Goal: Transaction & Acquisition: Purchase product/service

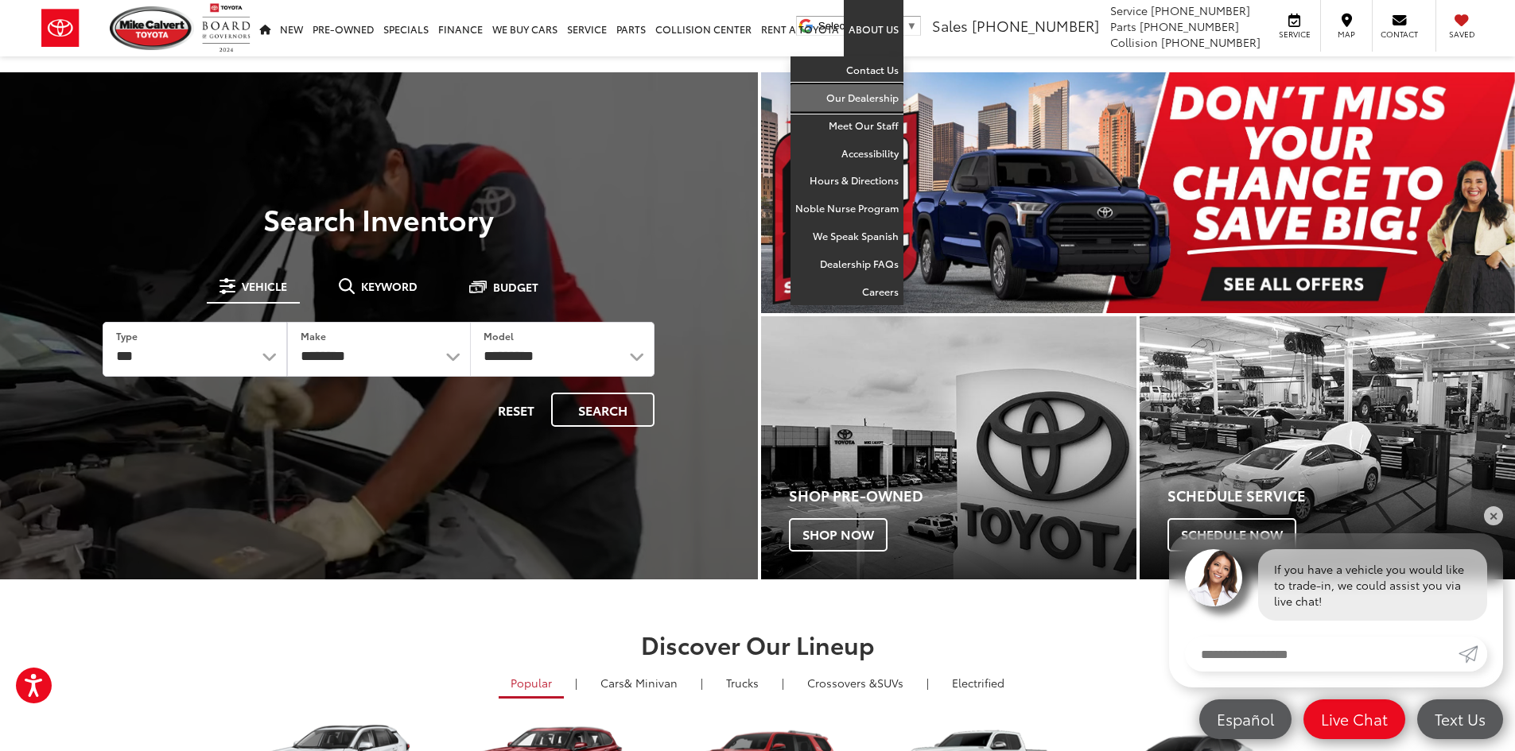
click at [867, 105] on link "Our Dealership" at bounding box center [846, 98] width 113 height 28
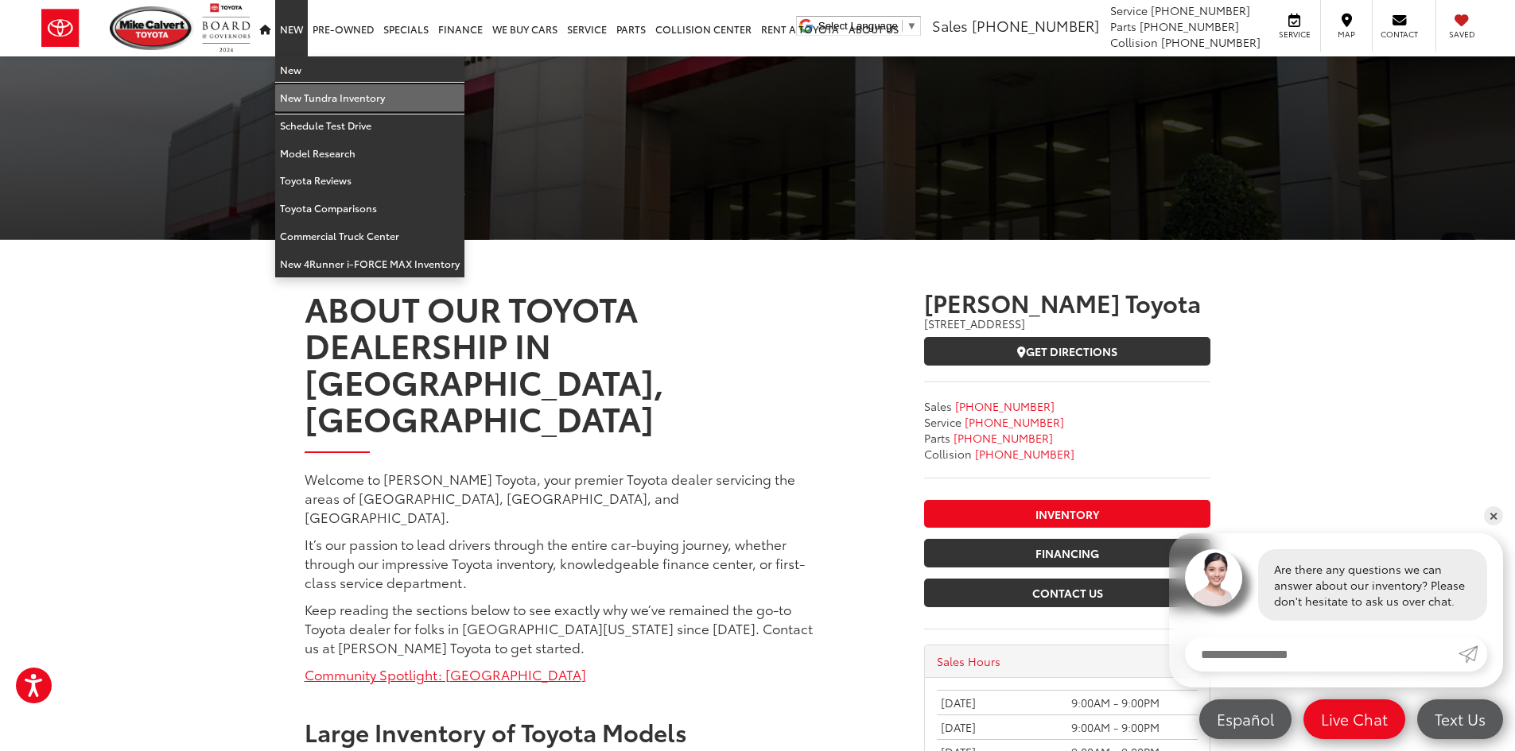
click at [307, 96] on link "New Tundra Inventory" at bounding box center [369, 98] width 189 height 28
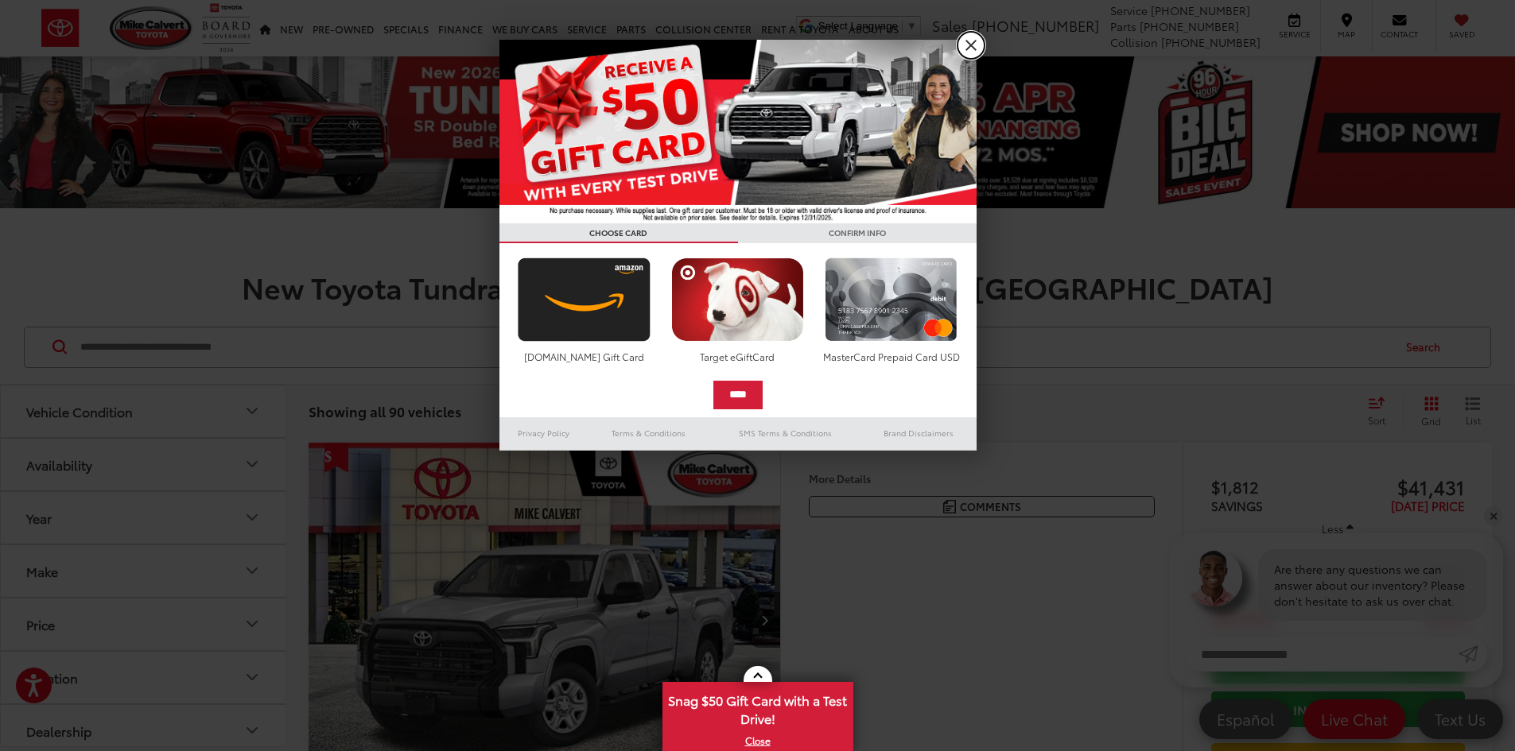
click at [969, 40] on link "X" at bounding box center [970, 45] width 27 height 27
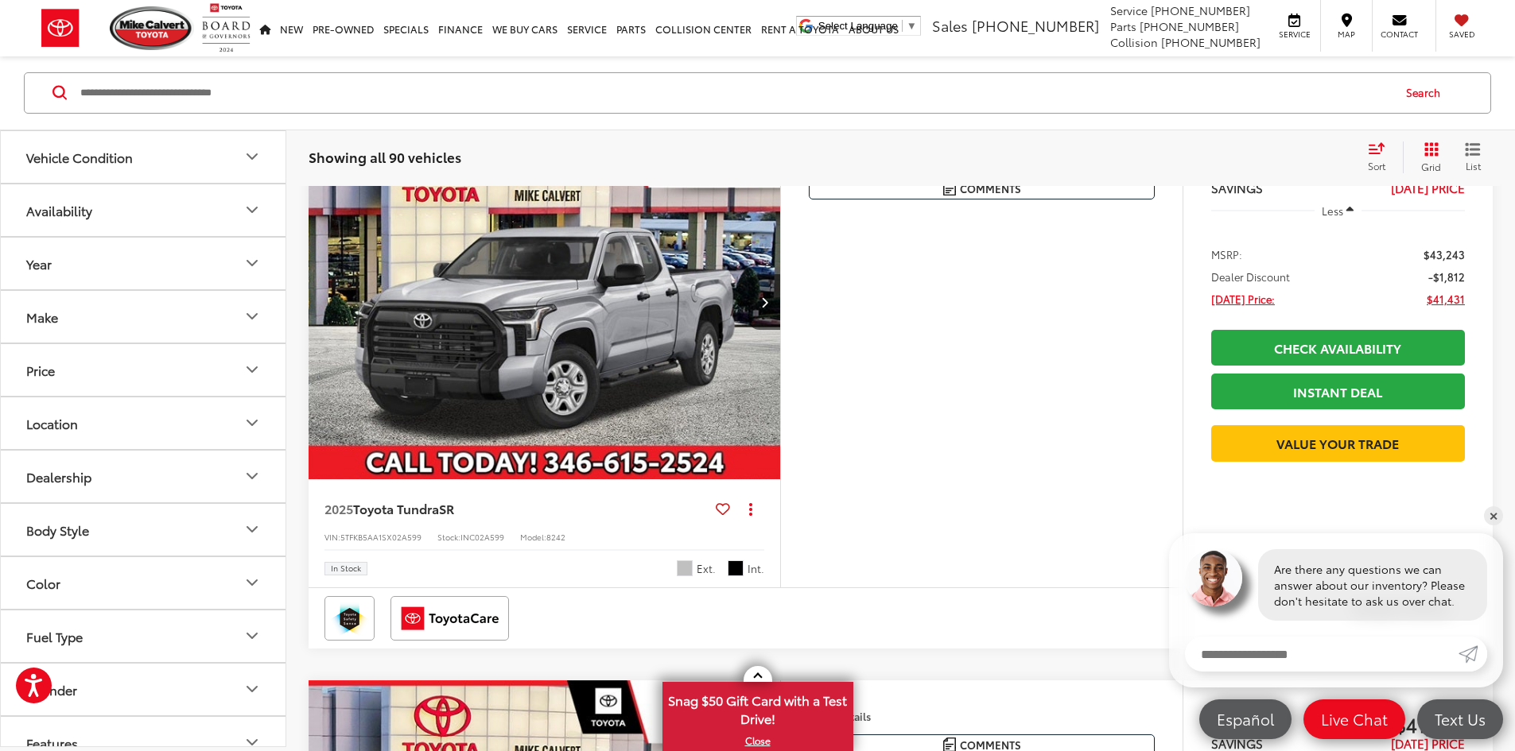
scroll to position [716, 0]
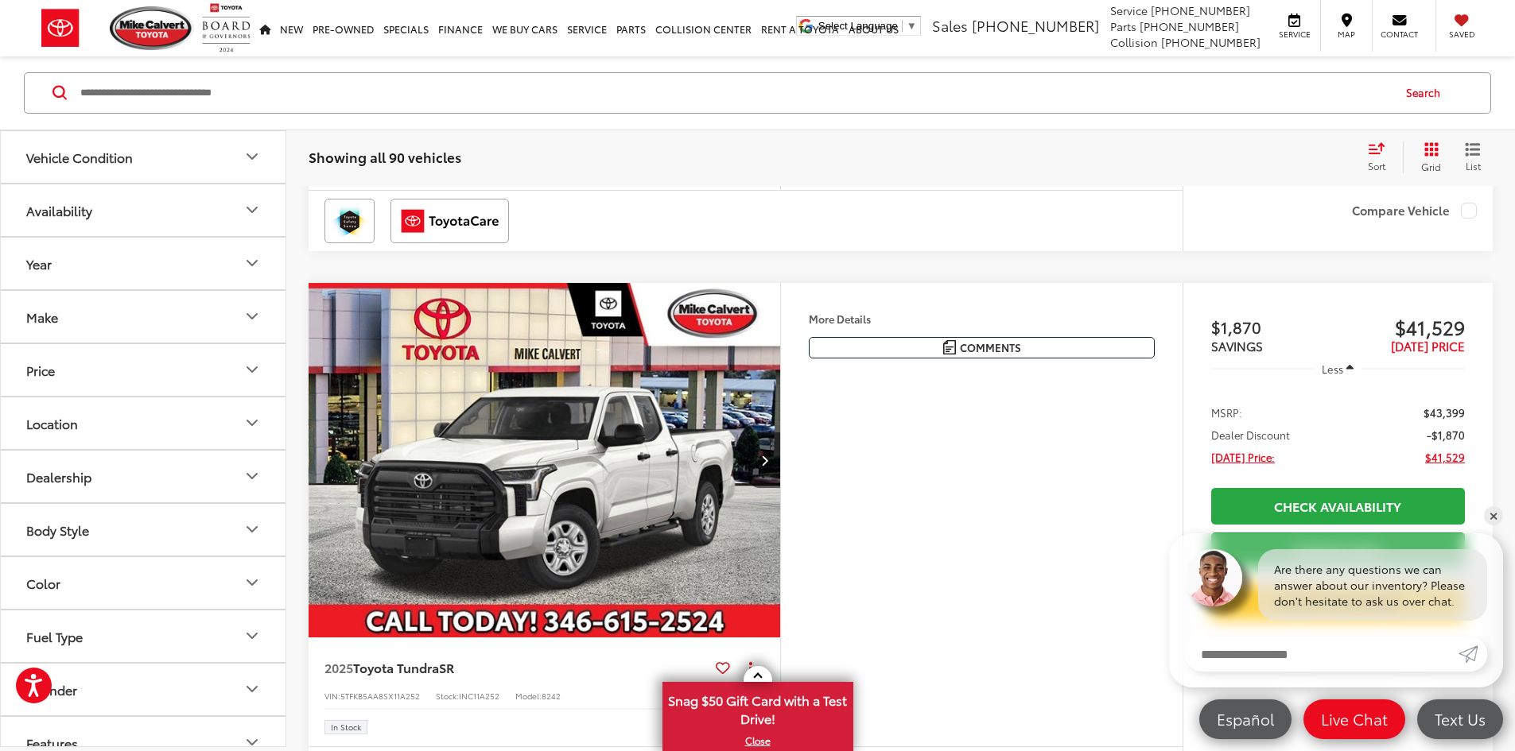
click at [1375, 154] on div "Sort" at bounding box center [1381, 158] width 43 height 32
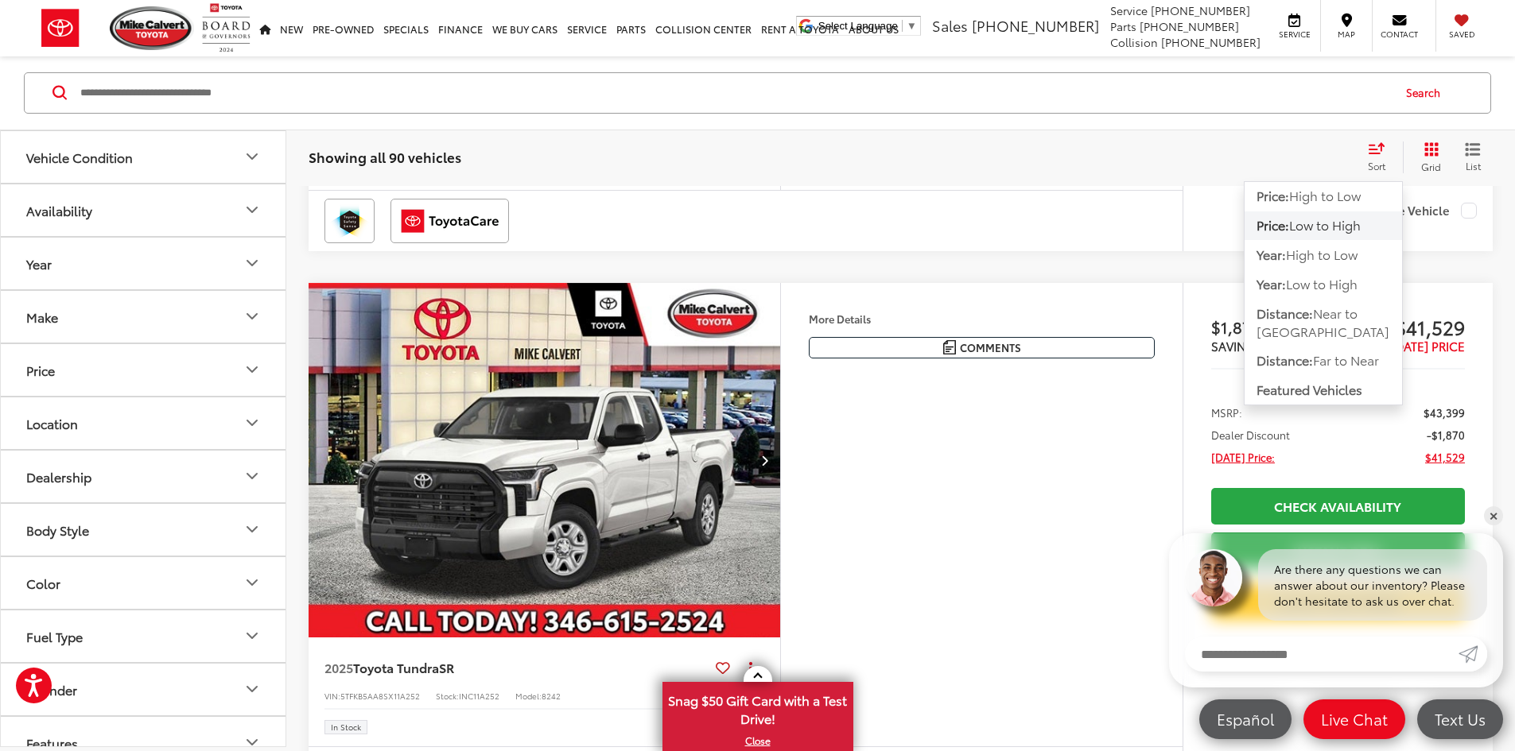
click at [1375, 154] on div "Sort" at bounding box center [1381, 158] width 43 height 32
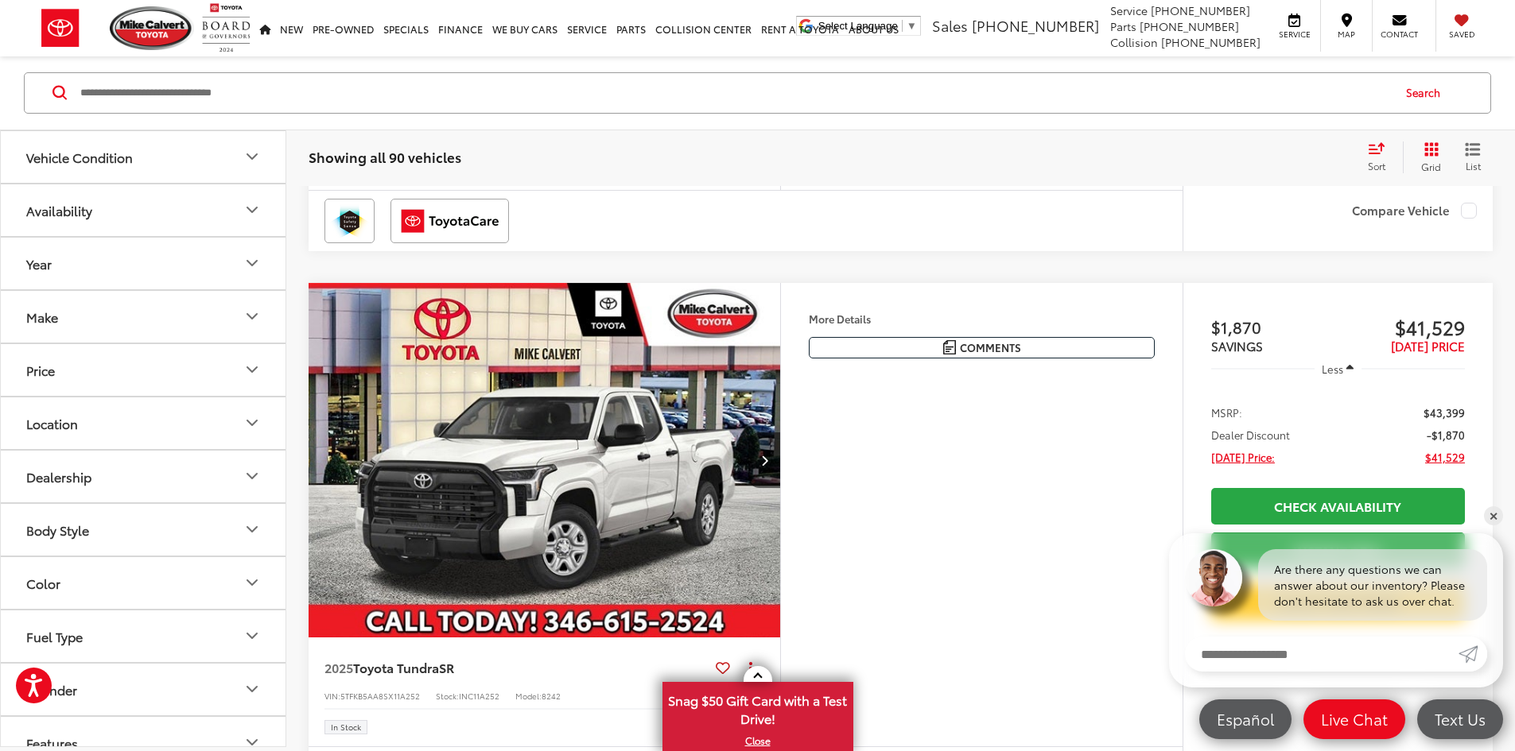
click at [136, 315] on button "Make" at bounding box center [144, 317] width 286 height 52
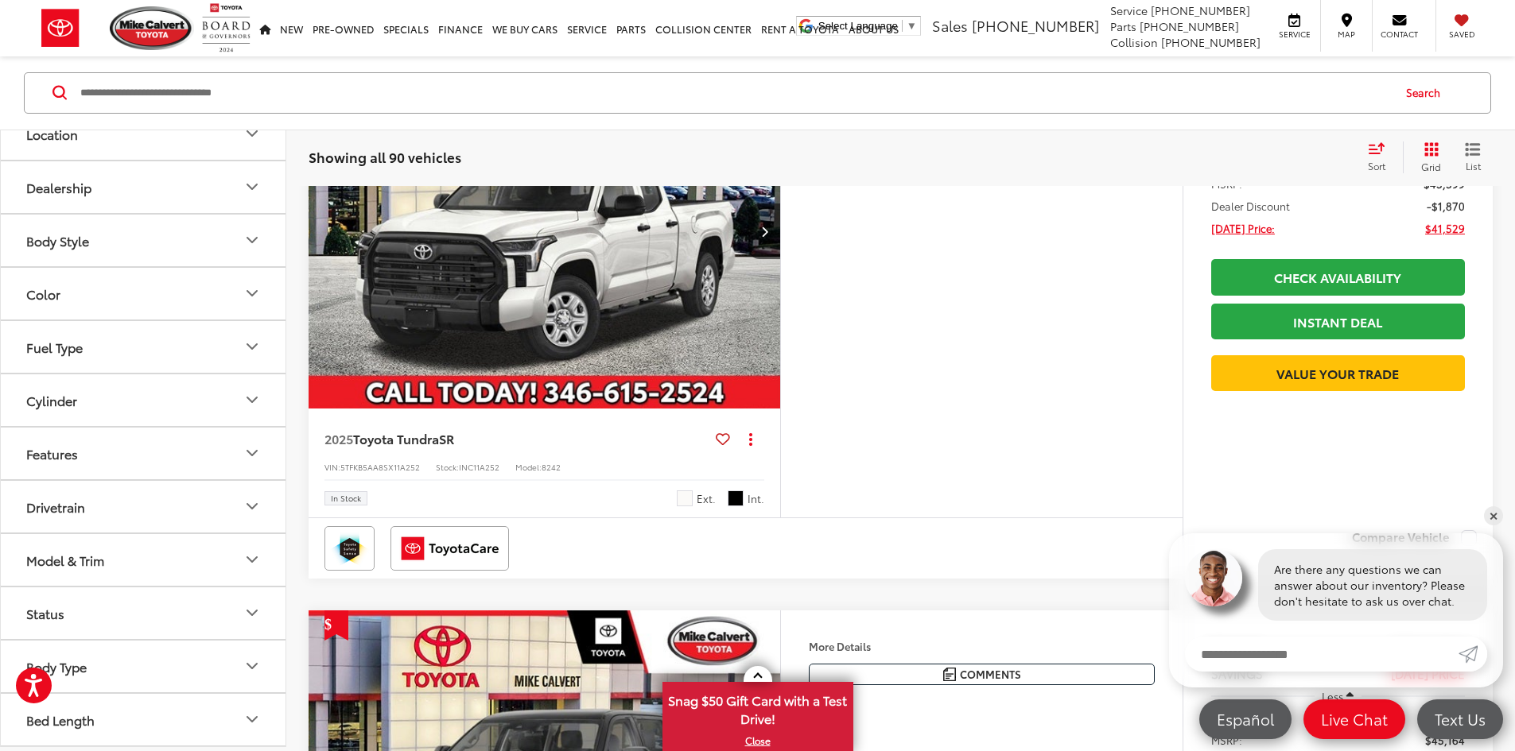
scroll to position [954, 0]
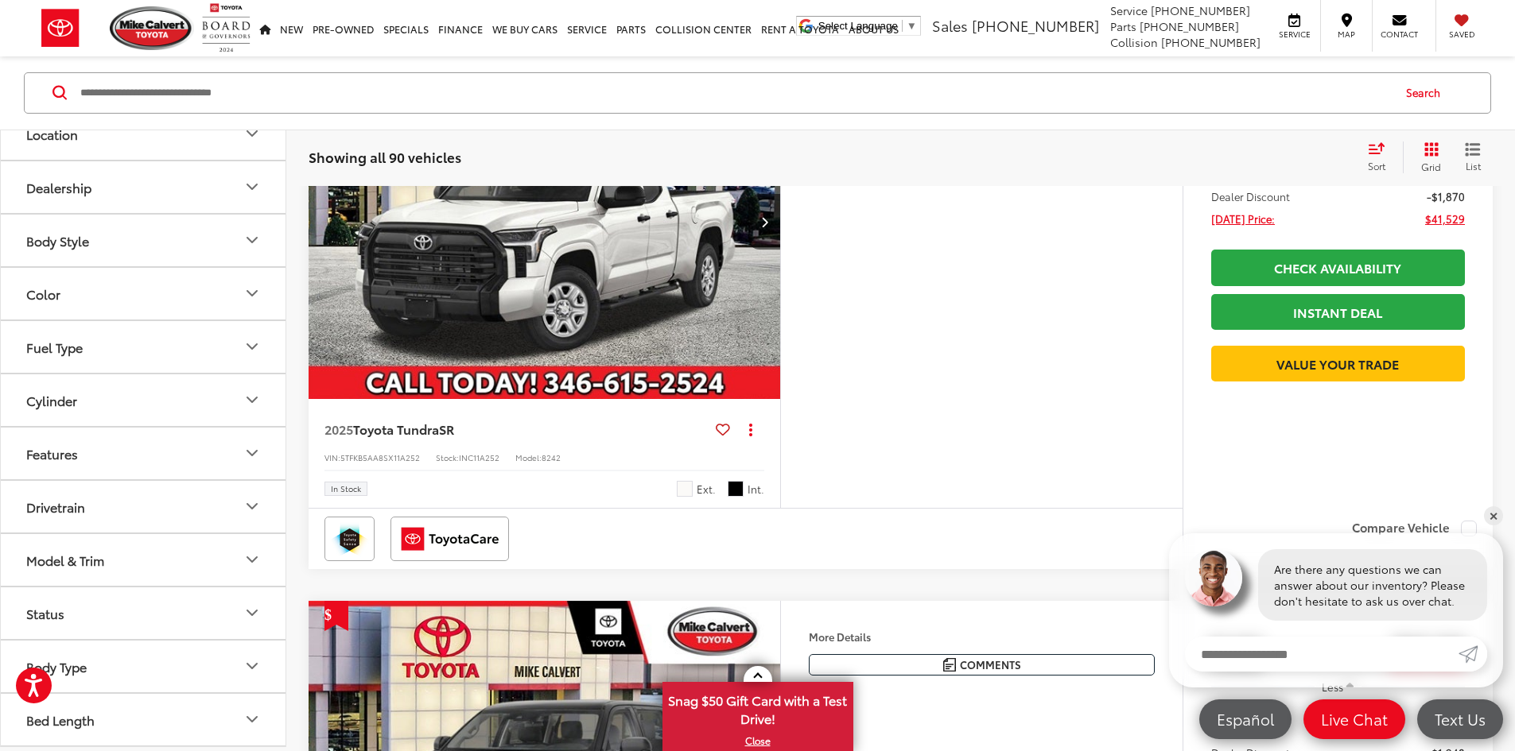
click at [111, 561] on button "Model & Trim" at bounding box center [144, 560] width 286 height 52
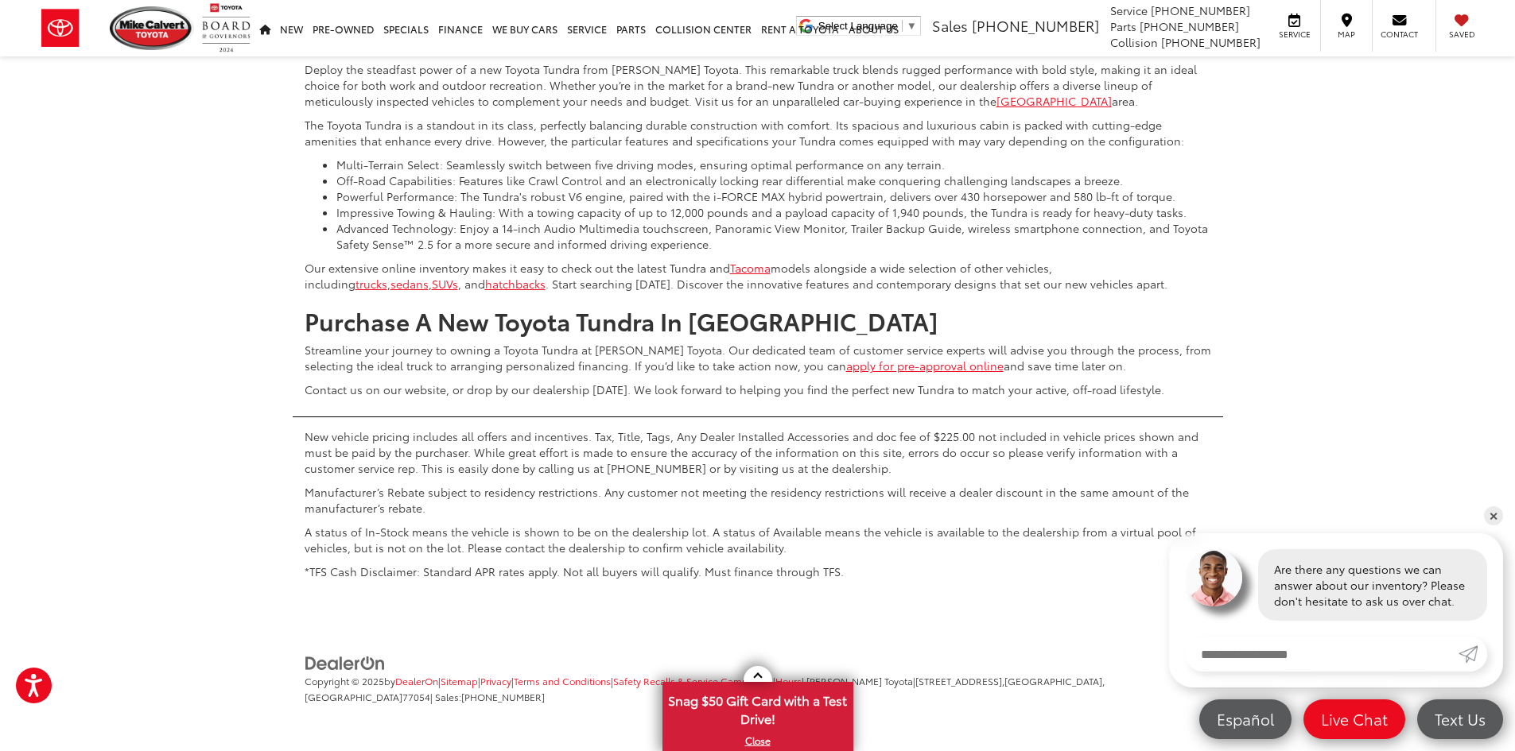
scroll to position [7961, 0]
click at [1444, 69] on button "Show: 48" at bounding box center [1449, 55] width 86 height 29
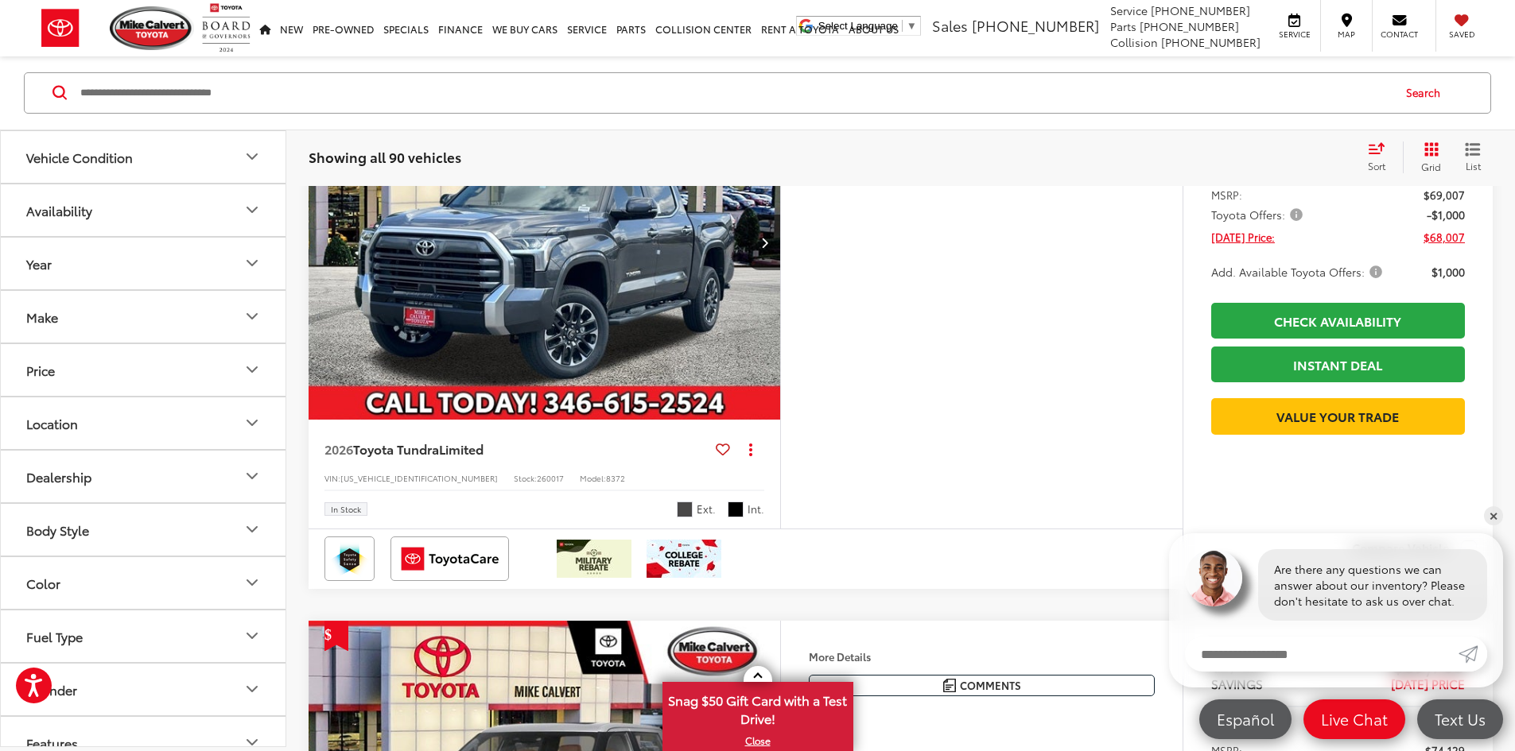
scroll to position [16578, 0]
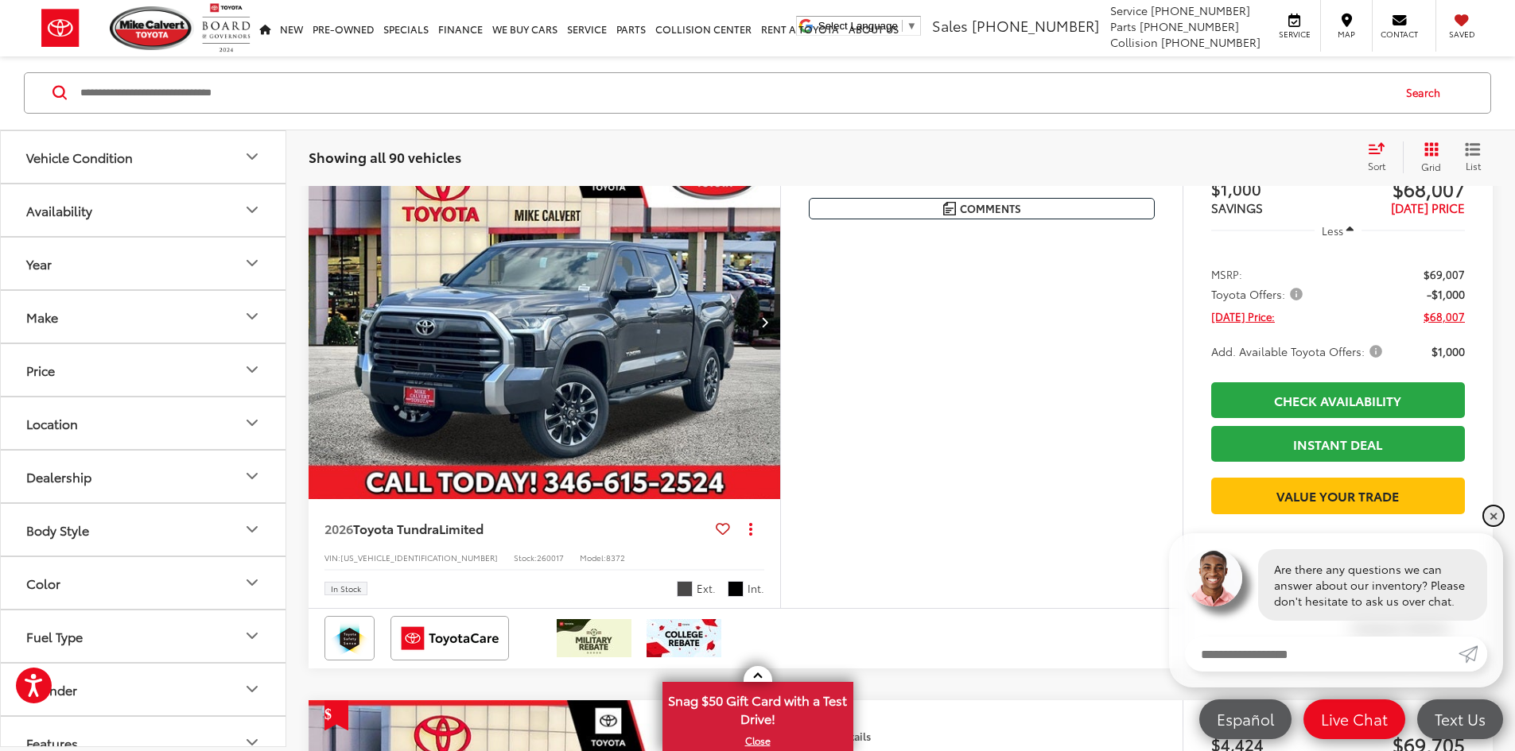
click at [1496, 517] on link "✕" at bounding box center [1493, 515] width 19 height 19
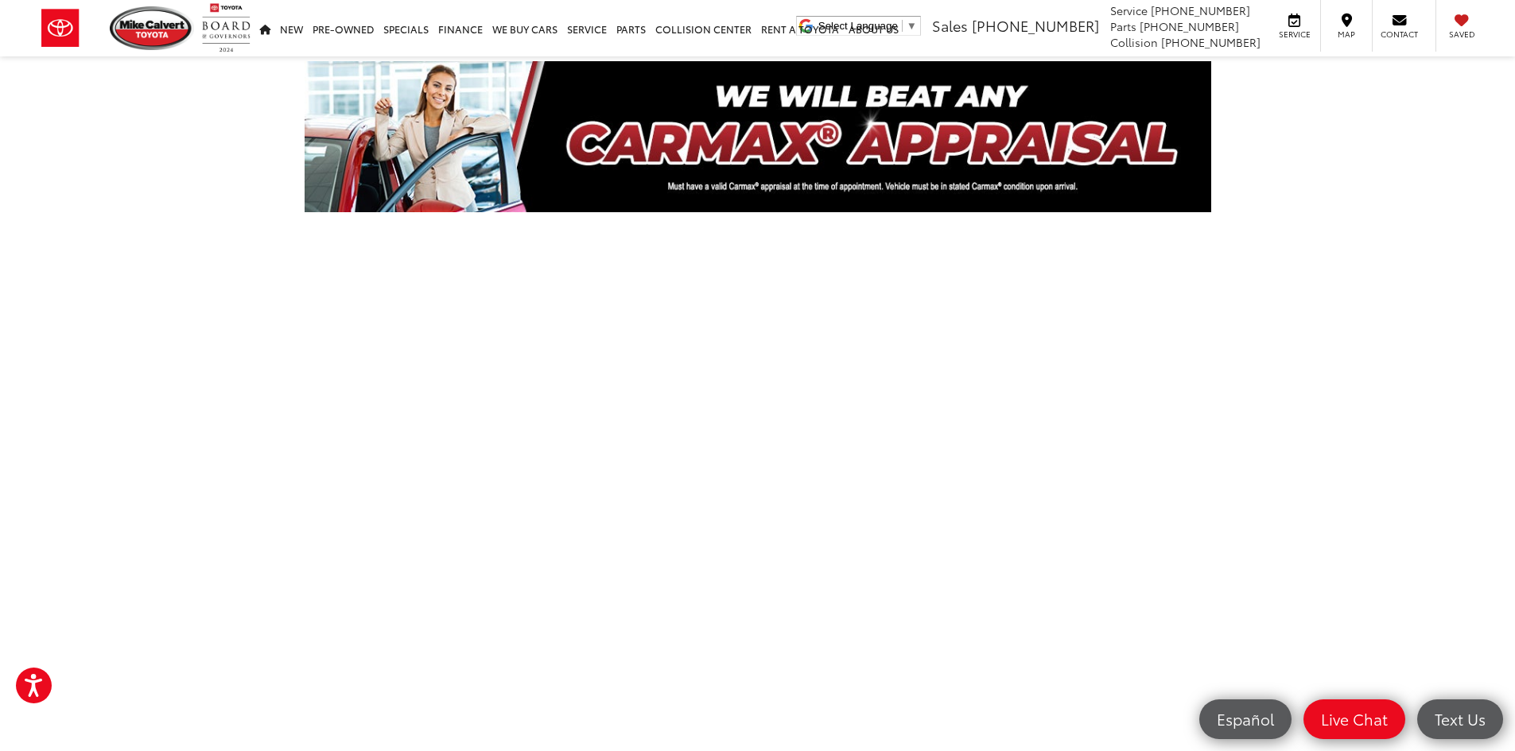
scroll to position [49, 0]
